Goal: Check status: Check status

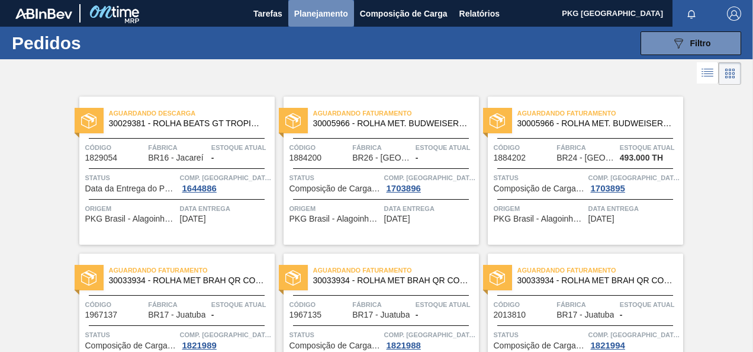
click at [308, 16] on span "Planejamento" at bounding box center [321, 14] width 54 height 14
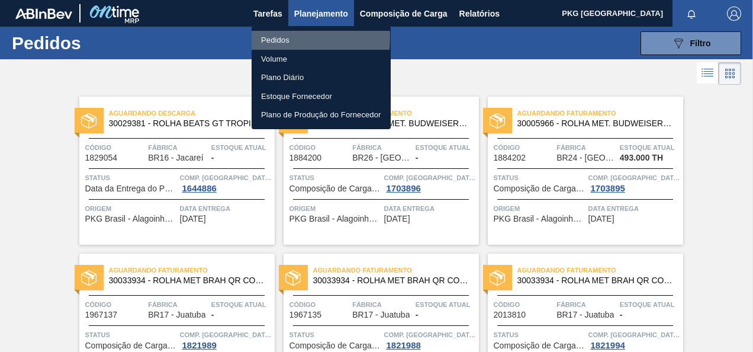
click at [285, 38] on li "Pedidos" at bounding box center [321, 40] width 139 height 19
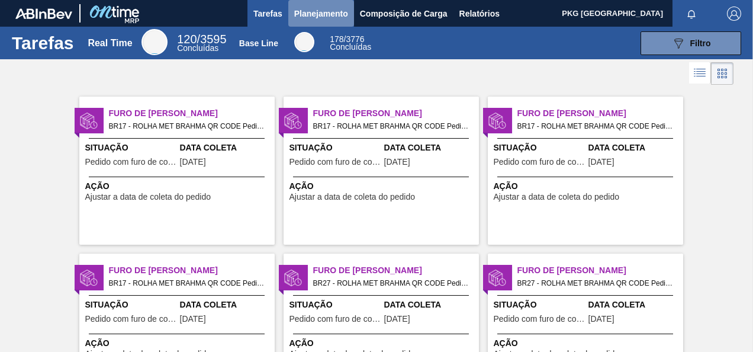
click at [311, 11] on span "Planejamento" at bounding box center [321, 14] width 54 height 14
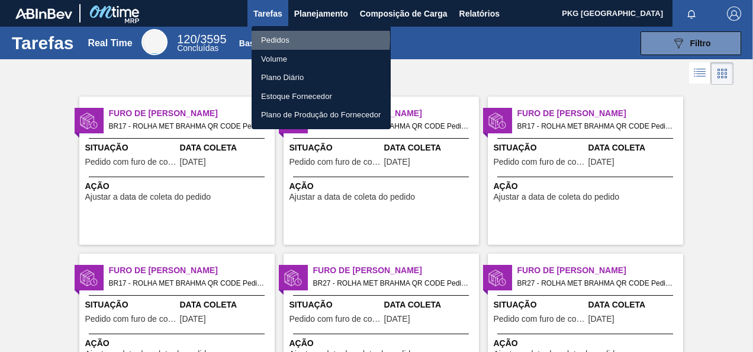
click at [285, 38] on li "Pedidos" at bounding box center [321, 40] width 139 height 19
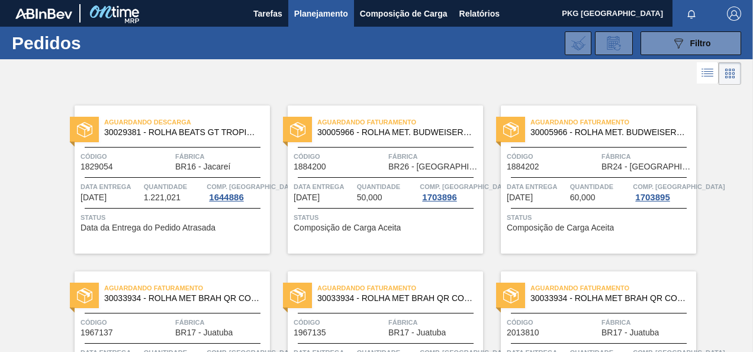
scroll to position [308, 0]
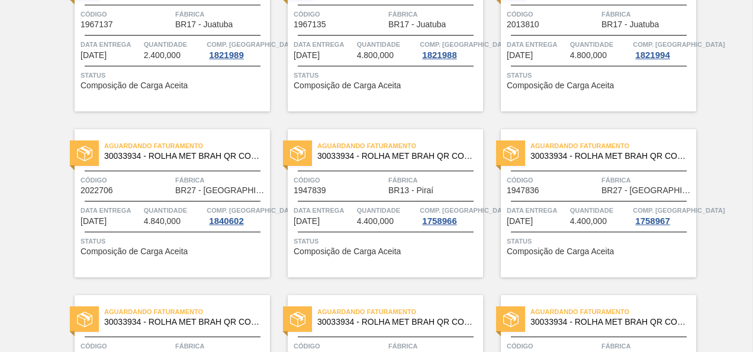
drag, startPoint x: 751, startPoint y: 50, endPoint x: 739, endPoint y: 97, distance: 48.8
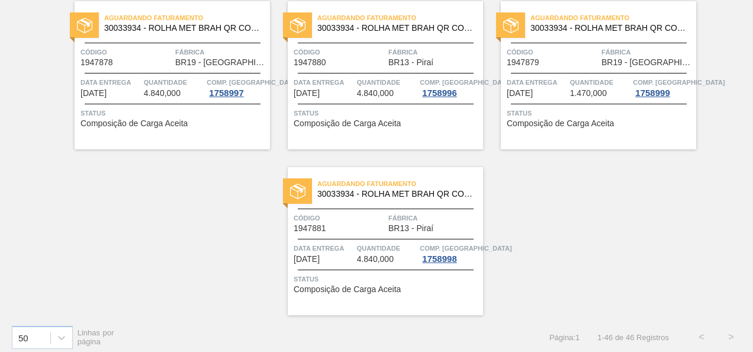
scroll to position [2431, 0]
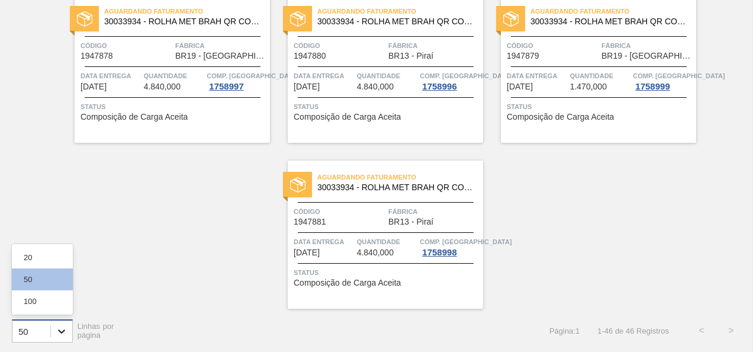
click at [63, 323] on div at bounding box center [61, 330] width 21 height 21
click at [49, 303] on div "100" at bounding box center [42, 301] width 61 height 22
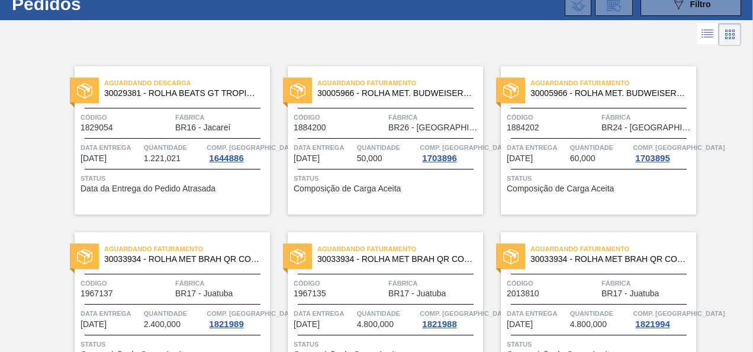
scroll to position [0, 0]
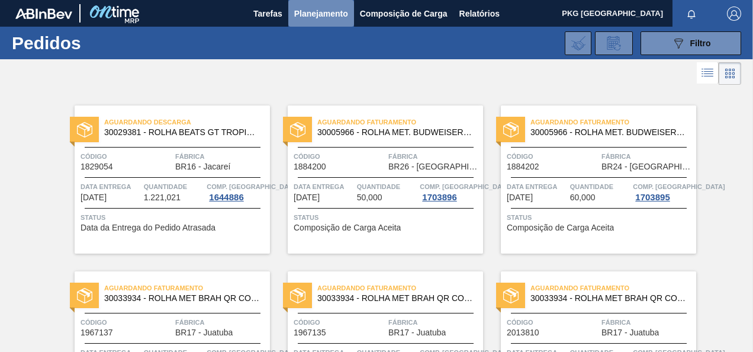
click at [306, 7] on span "Planejamento" at bounding box center [321, 14] width 54 height 14
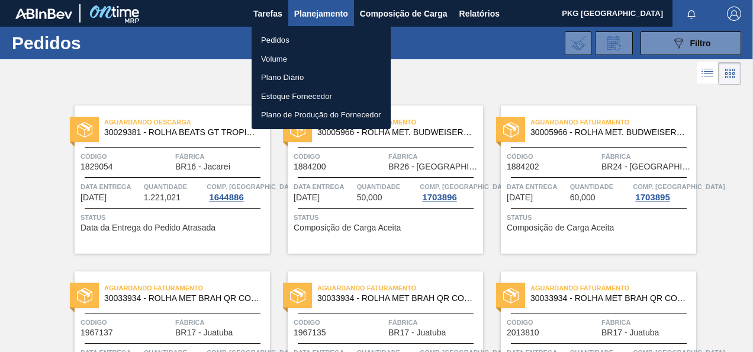
click at [270, 36] on li "Pedidos" at bounding box center [321, 40] width 139 height 19
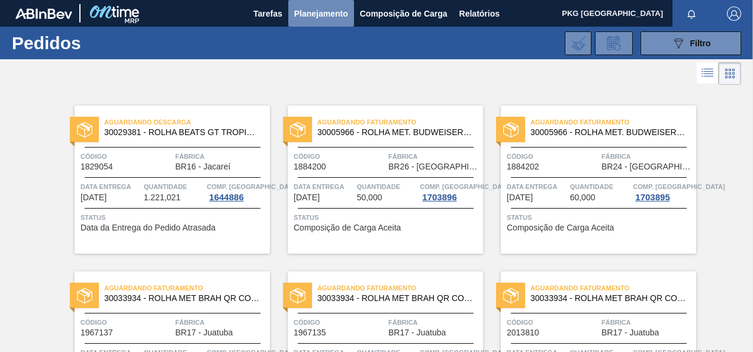
click at [326, 18] on span "Planejamento" at bounding box center [321, 14] width 54 height 14
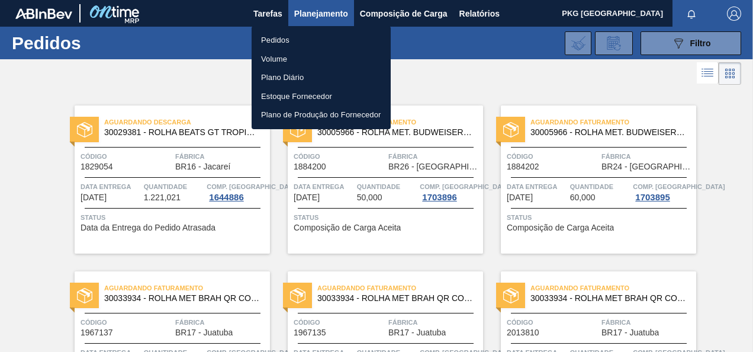
click at [282, 40] on li "Pedidos" at bounding box center [321, 40] width 139 height 19
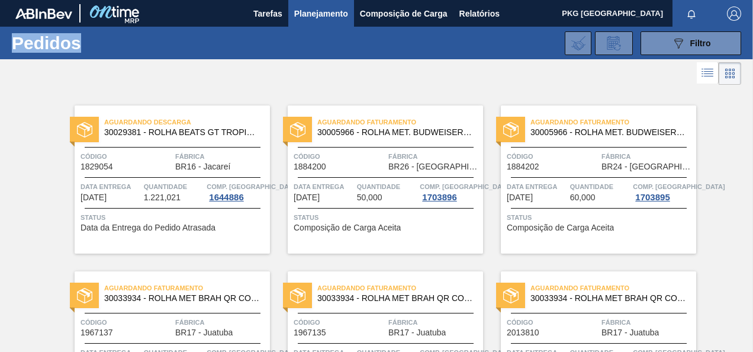
drag, startPoint x: 12, startPoint y: 40, endPoint x: 94, endPoint y: 42, distance: 81.1
click at [94, 42] on h1 "Pedidos" at bounding box center [93, 43] width 163 height 14
drag, startPoint x: 94, startPoint y: 42, endPoint x: 33, endPoint y: 82, distance: 72.2
click at [33, 82] on div at bounding box center [376, 73] width 753 height 28
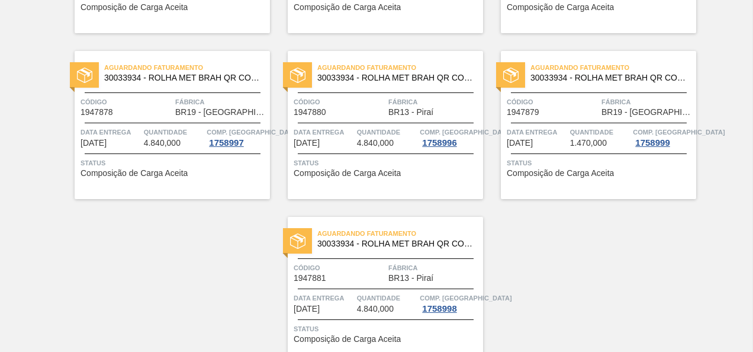
scroll to position [2424, 0]
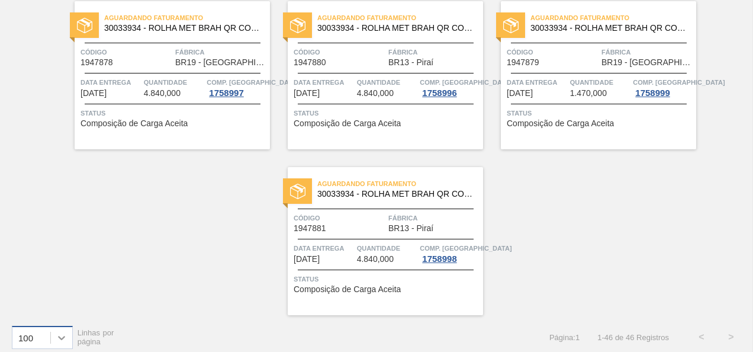
click at [62, 336] on icon at bounding box center [62, 337] width 12 height 12
click at [37, 303] on div "100" at bounding box center [42, 308] width 61 height 22
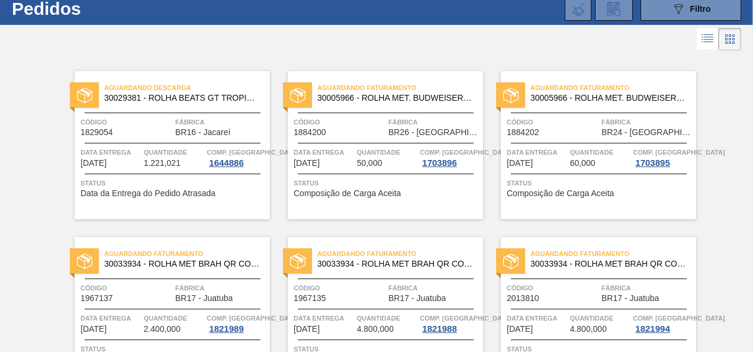
scroll to position [0, 0]
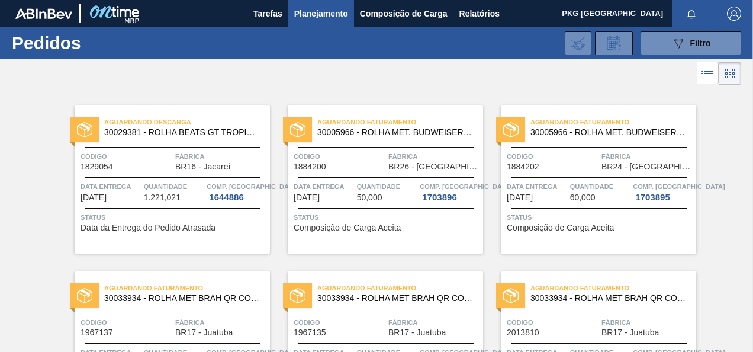
click at [130, 74] on div at bounding box center [376, 73] width 753 height 28
